Goal: Transaction & Acquisition: Purchase product/service

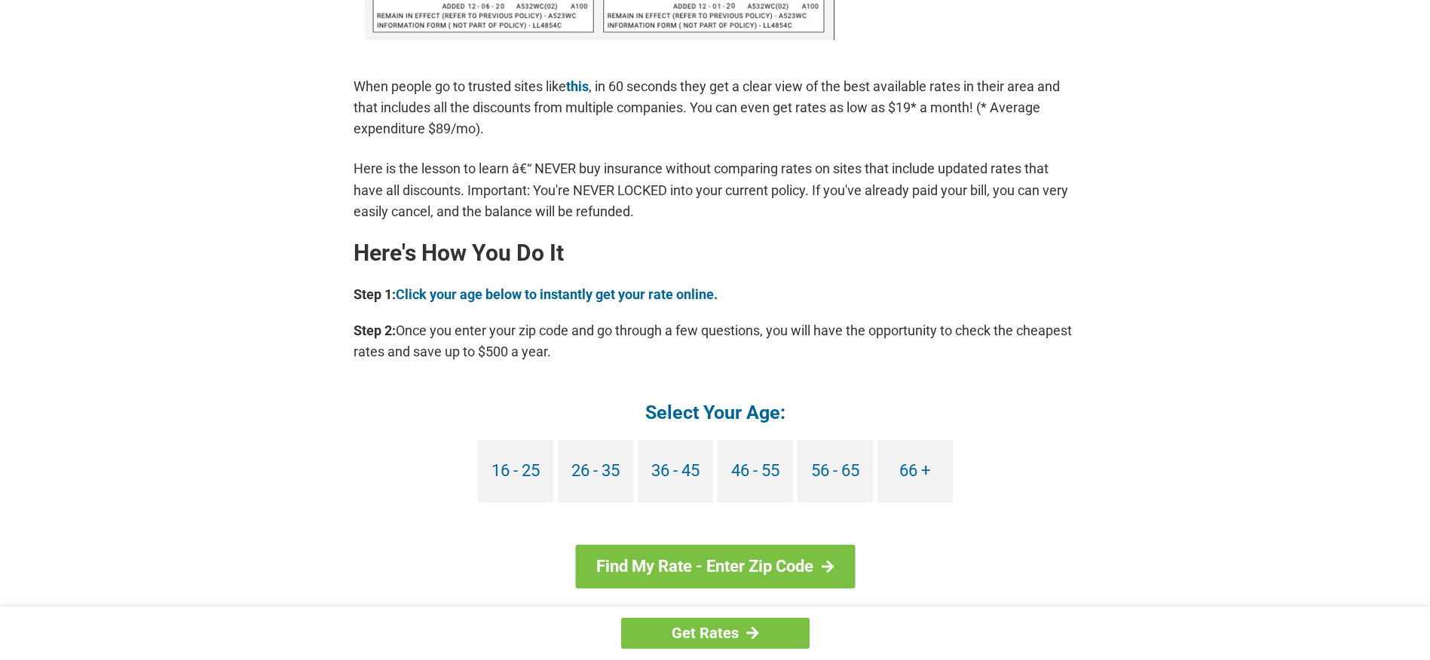
scroll to position [1172, 0]
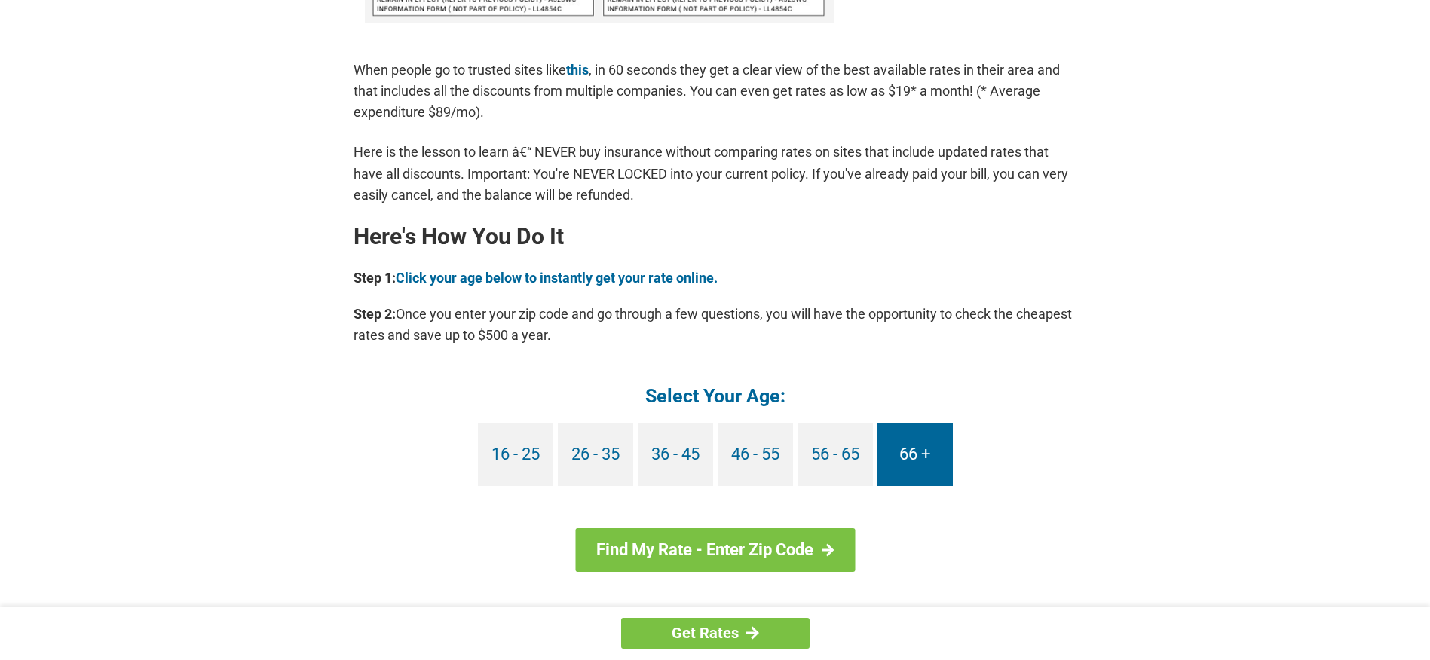
click at [920, 446] on link "66 +" at bounding box center [915, 455] width 75 height 63
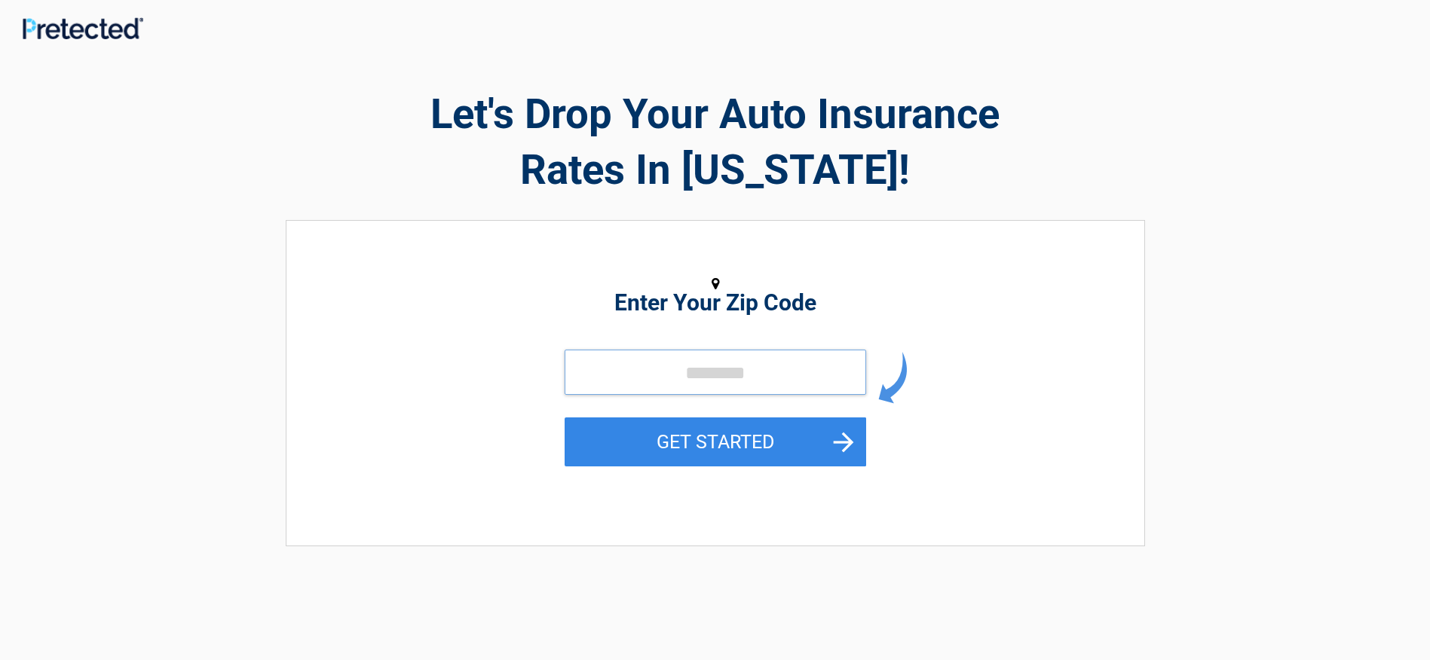
click at [691, 369] on input "tel" at bounding box center [716, 372] width 302 height 45
type input "*****"
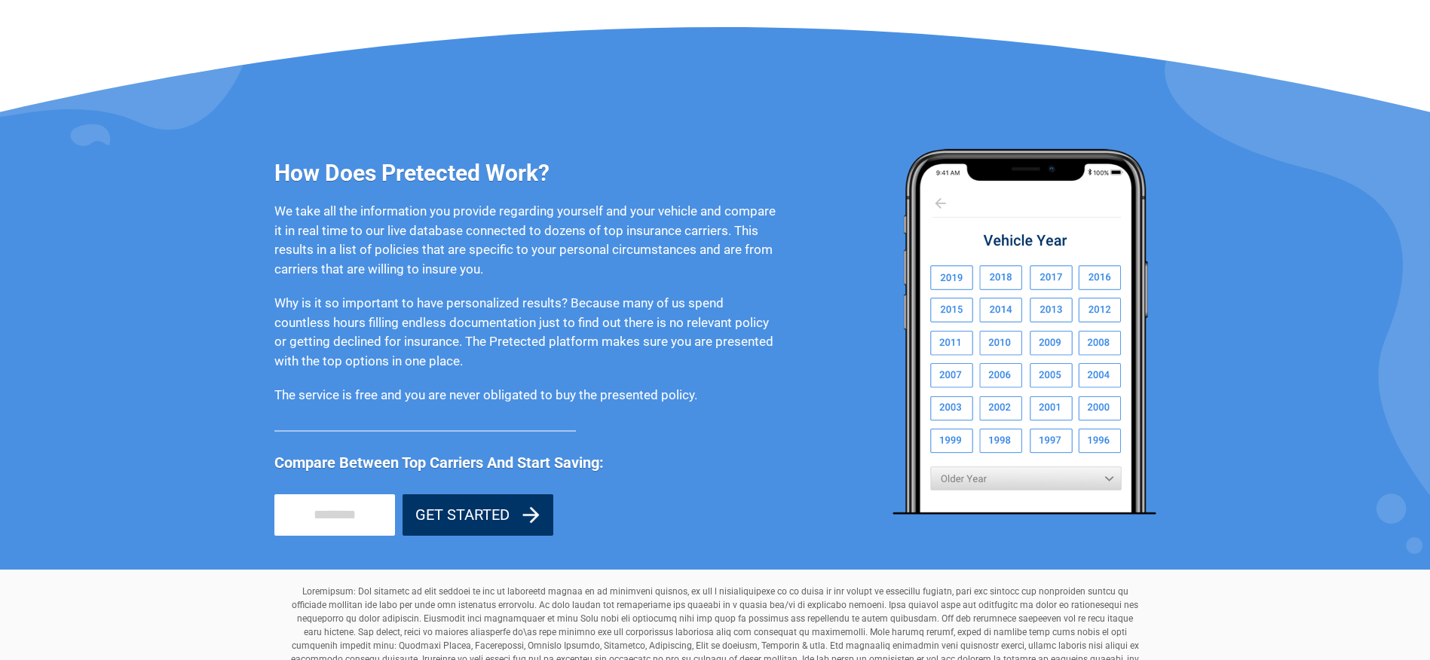
scroll to position [1122, 0]
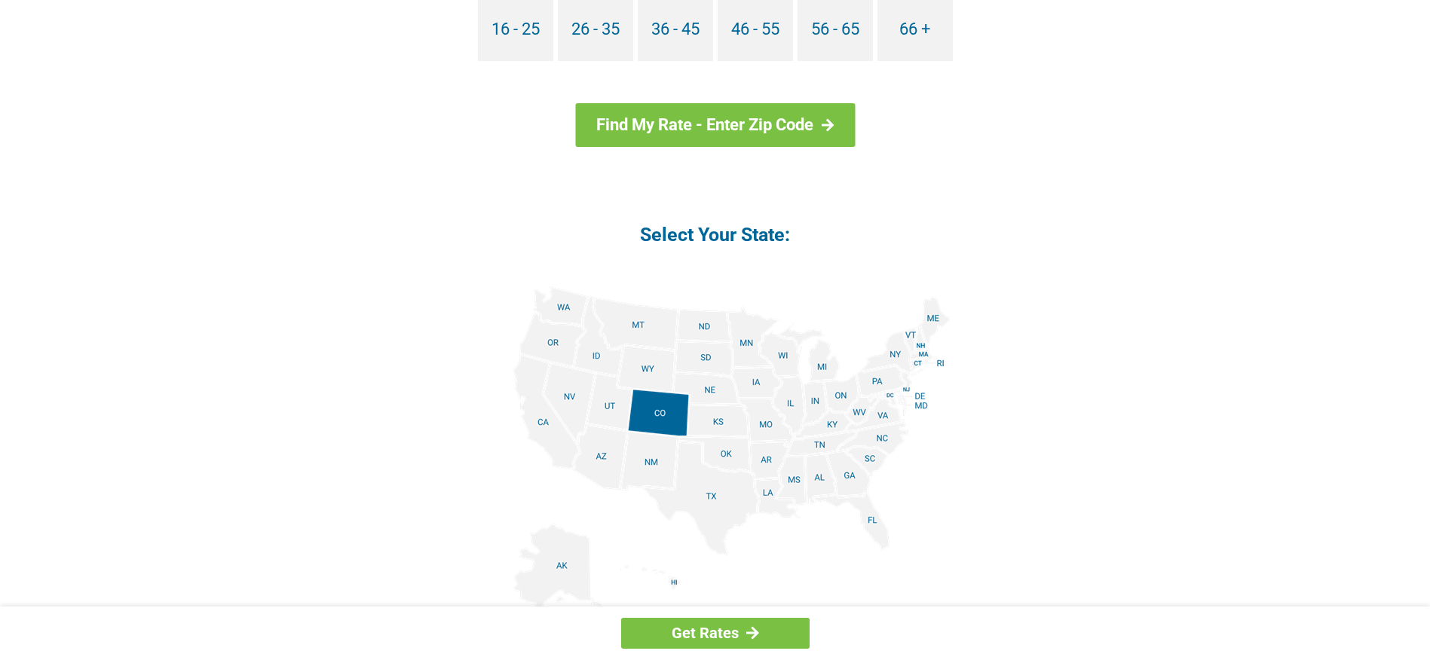
scroll to position [1601, 0]
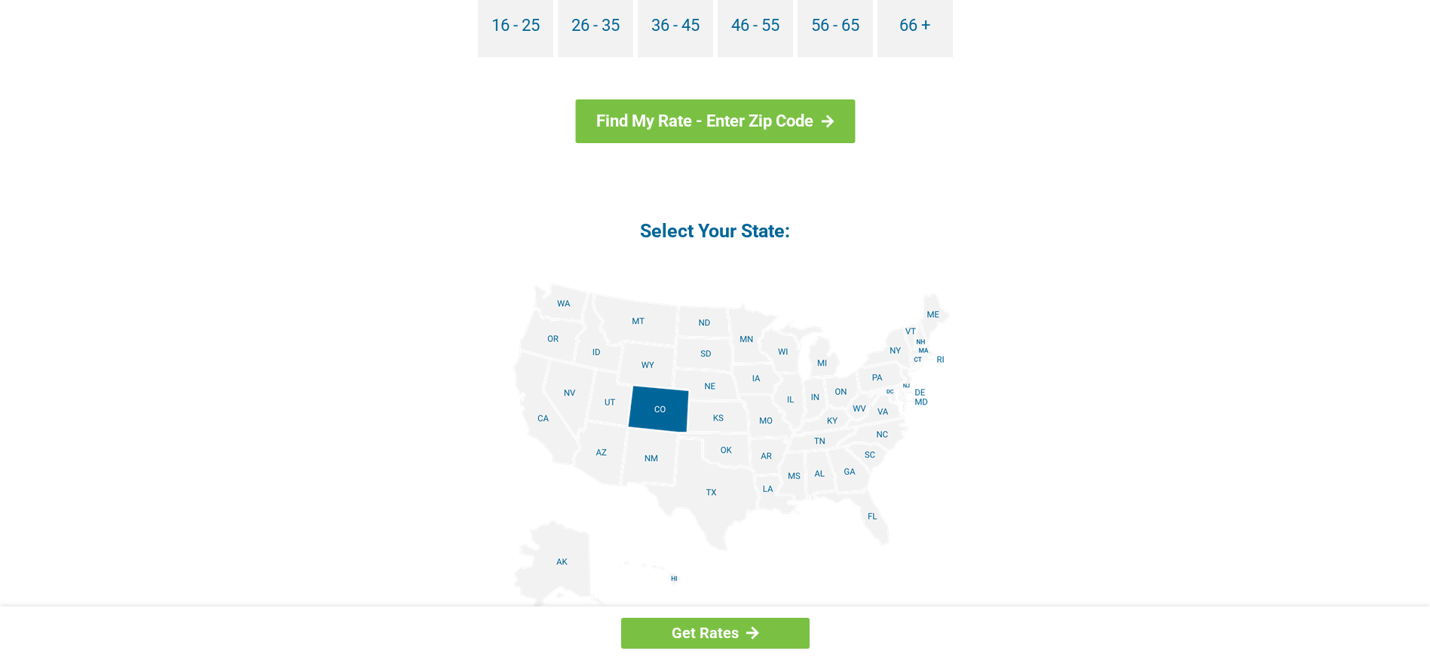
click at [881, 409] on img at bounding box center [715, 453] width 470 height 340
